Goal: Information Seeking & Learning: Understand process/instructions

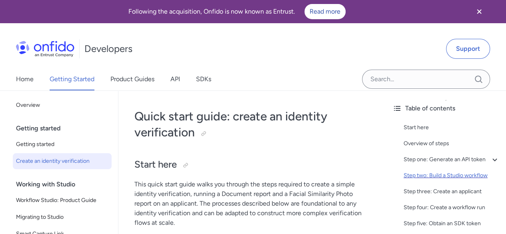
click at [437, 180] on div "Step two: Build a Studio workflow" at bounding box center [452, 176] width 96 height 10
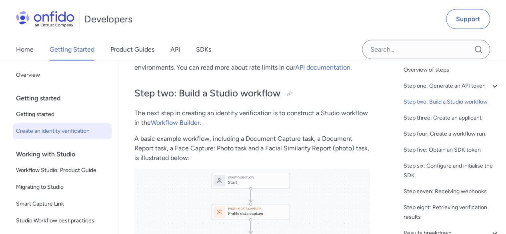
scroll to position [45, 0]
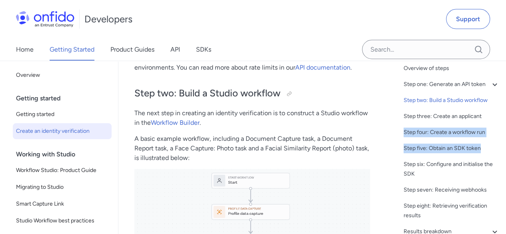
drag, startPoint x: 389, startPoint y: 130, endPoint x: 501, endPoint y: 148, distance: 113.8
click at [501, 148] on div "Table of contents Start here Overview of steps Step one: Generate an API token …" at bounding box center [446, 147] width 120 height 173
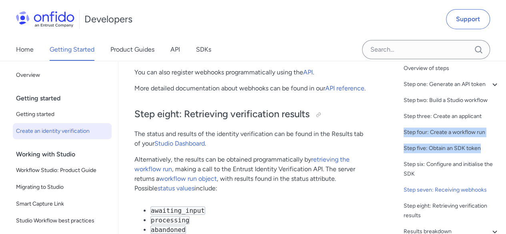
scroll to position [2926, 0]
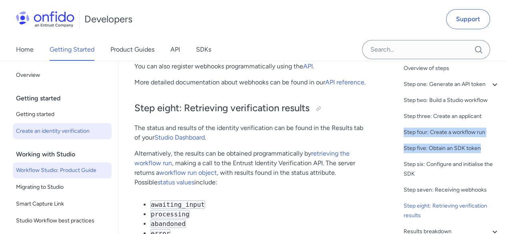
click at [78, 169] on span "Workflow Studio: Product Guide" at bounding box center [62, 171] width 92 height 10
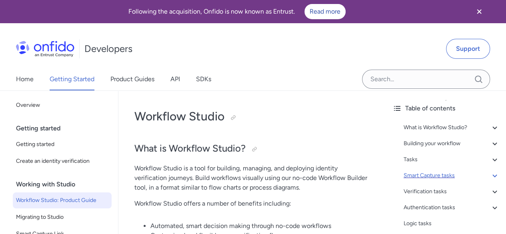
click at [434, 176] on div "Smart Capture tasks" at bounding box center [452, 176] width 96 height 10
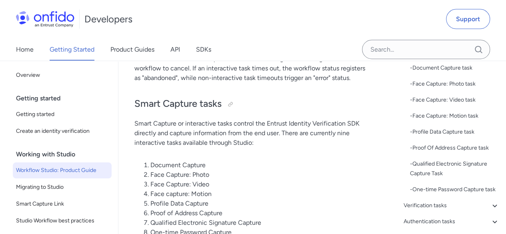
scroll to position [88, 0]
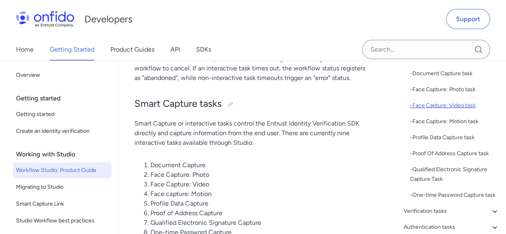
click at [438, 103] on div "- Face Capture: Video task" at bounding box center [455, 106] width 90 height 10
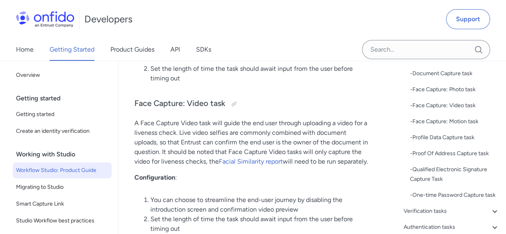
scroll to position [2426, 0]
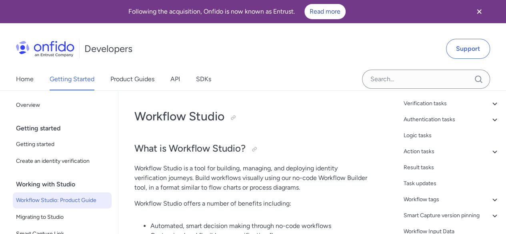
click at [205, 54] on div "Developers Support" at bounding box center [253, 49] width 506 height 38
